Goal: Find specific page/section: Find specific page/section

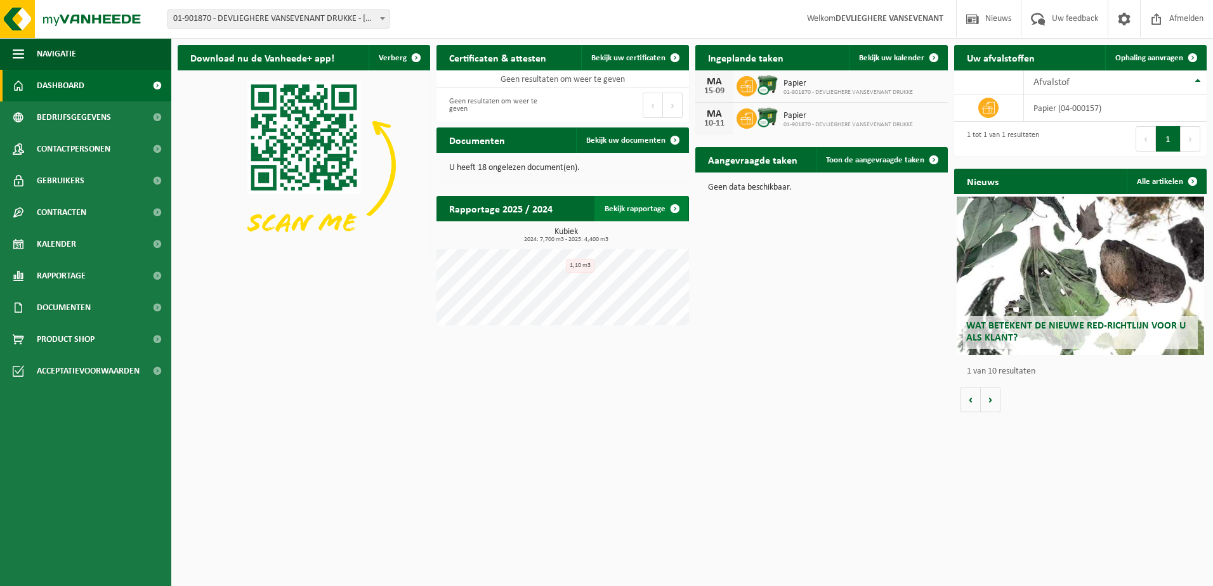
click at [642, 210] on link "Bekijk rapportage" at bounding box center [641, 208] width 93 height 25
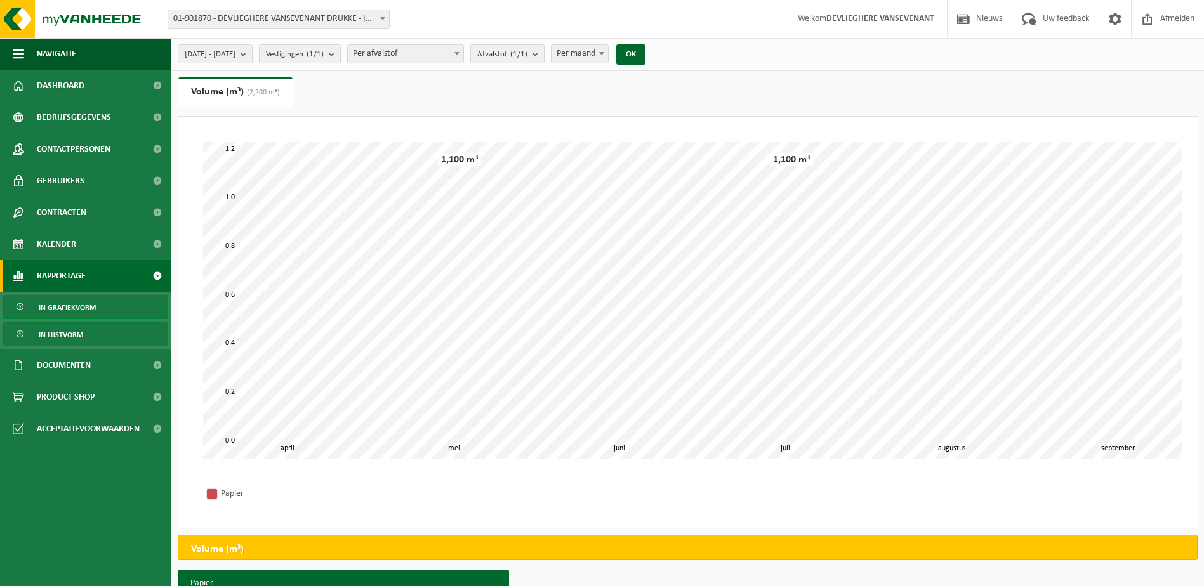
click at [70, 334] on span "In lijstvorm" at bounding box center [61, 335] width 44 height 24
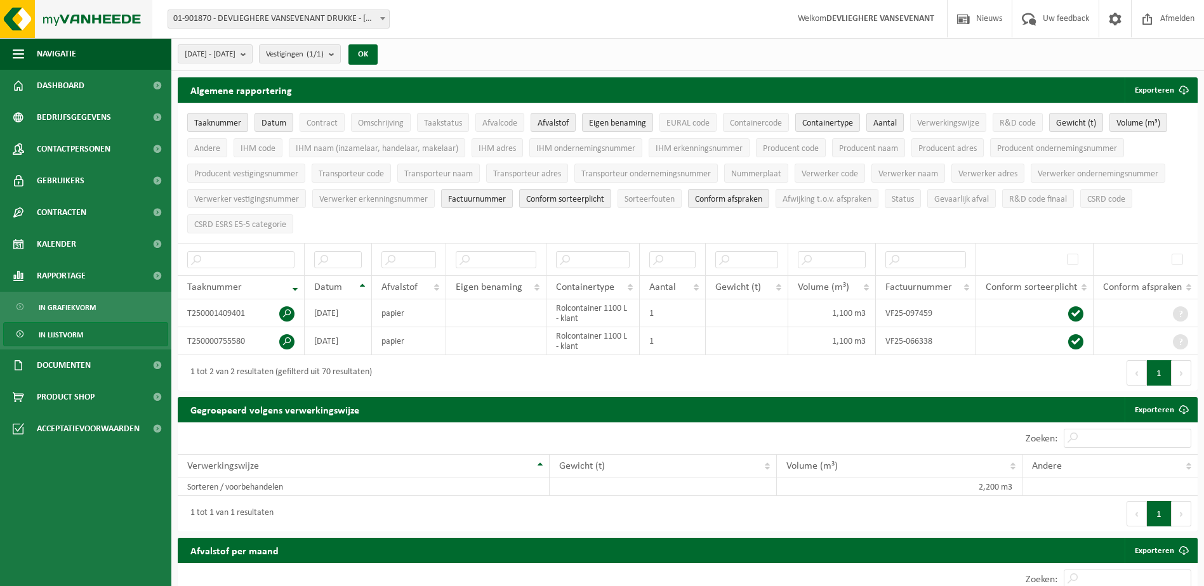
click at [89, 17] on img at bounding box center [76, 19] width 152 height 38
